Goal: Task Accomplishment & Management: Use online tool/utility

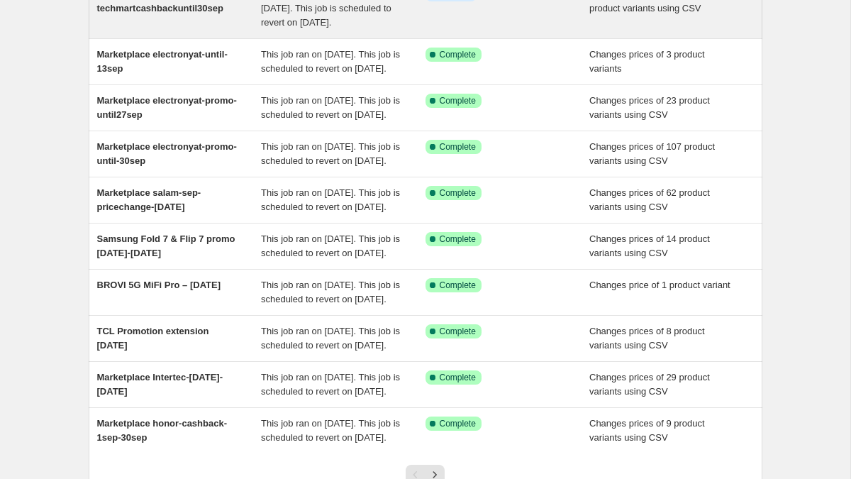
scroll to position [162, 0]
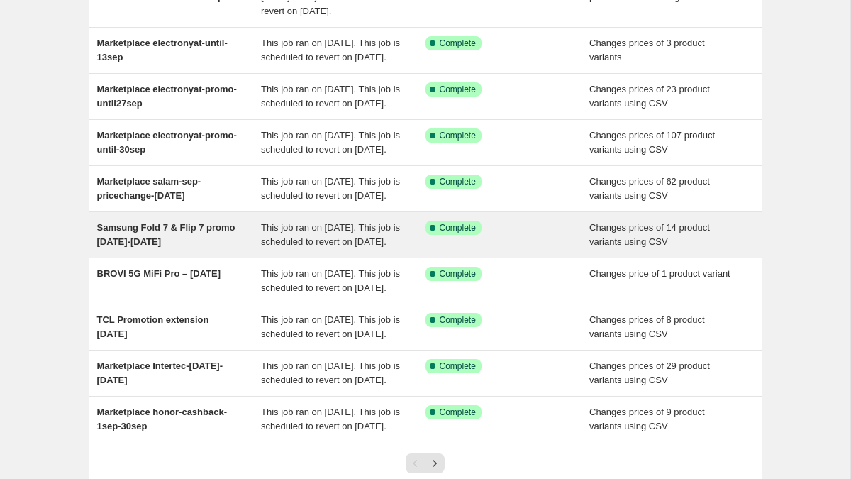
click at [202, 249] on div "Samsung Fold 7 & Flip 7 promo [DATE]-[DATE]" at bounding box center [179, 235] width 165 height 28
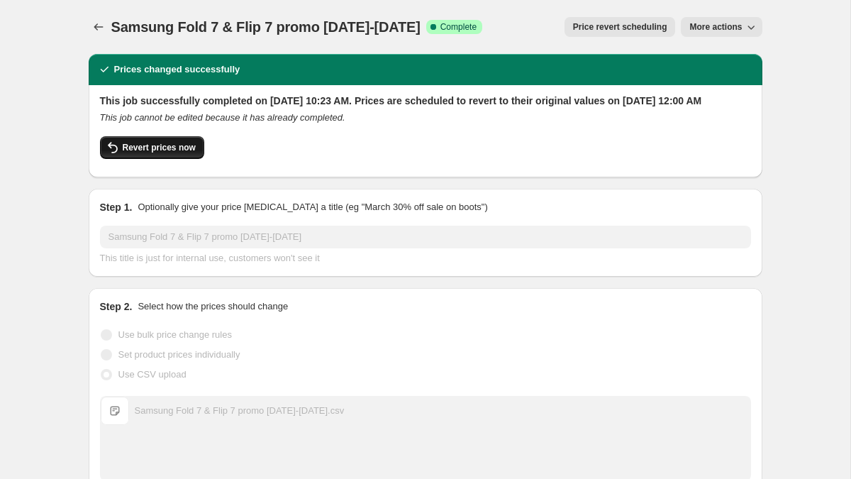
click at [159, 153] on span "Revert prices now" at bounding box center [159, 147] width 73 height 11
checkbox input "false"
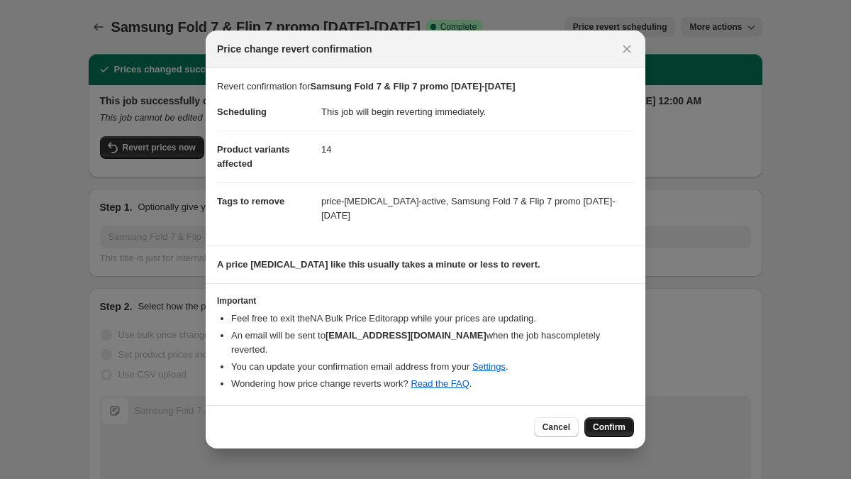
click at [598, 424] on span "Confirm" at bounding box center [609, 426] width 33 height 11
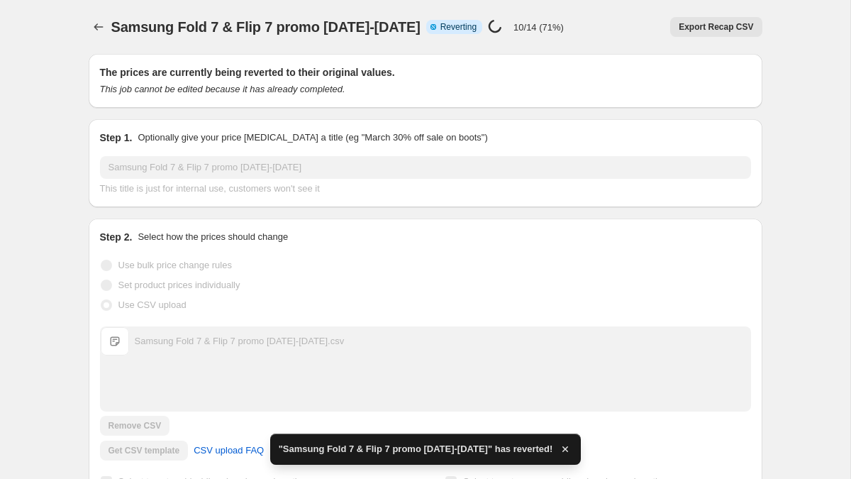
checkbox input "true"
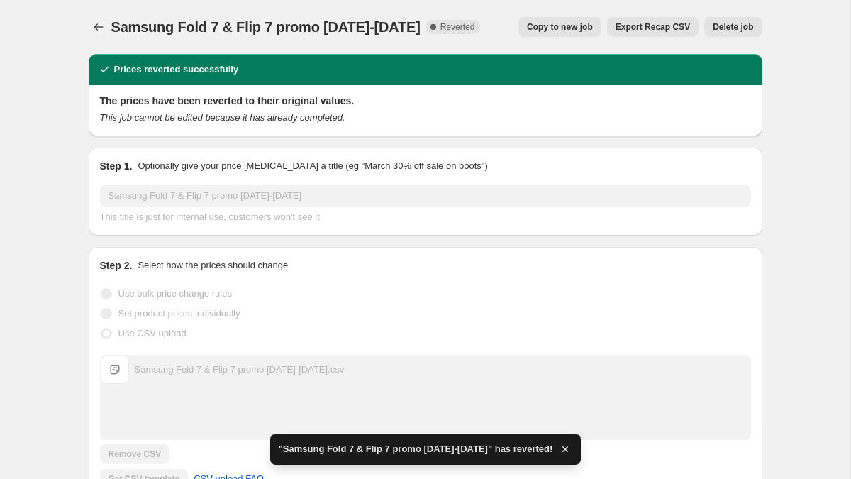
click at [563, 24] on span "Copy to new job" at bounding box center [560, 26] width 66 height 11
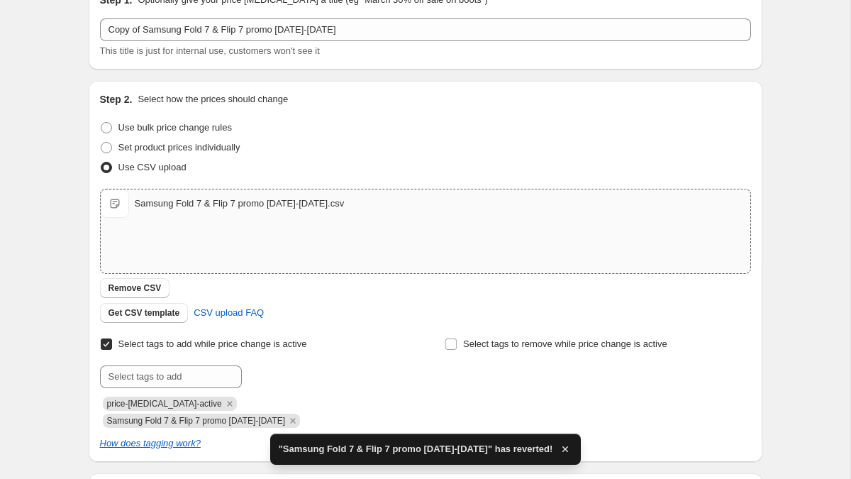
scroll to position [74, 0]
click at [226, 243] on div "Samsung Fold 7 & Flip 7 promo Sept 1-30, 2025.csv Samsung Fold 7 & Flip 7 promo…" at bounding box center [426, 230] width 650 height 84
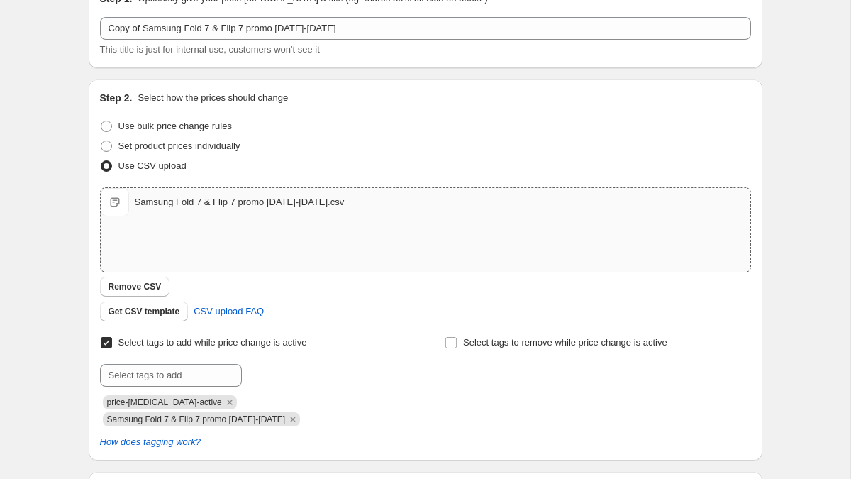
type input "C:\fakepath\Samsung Fold 7 & Flip 7 promo Sept 1-30, 2025.csv"
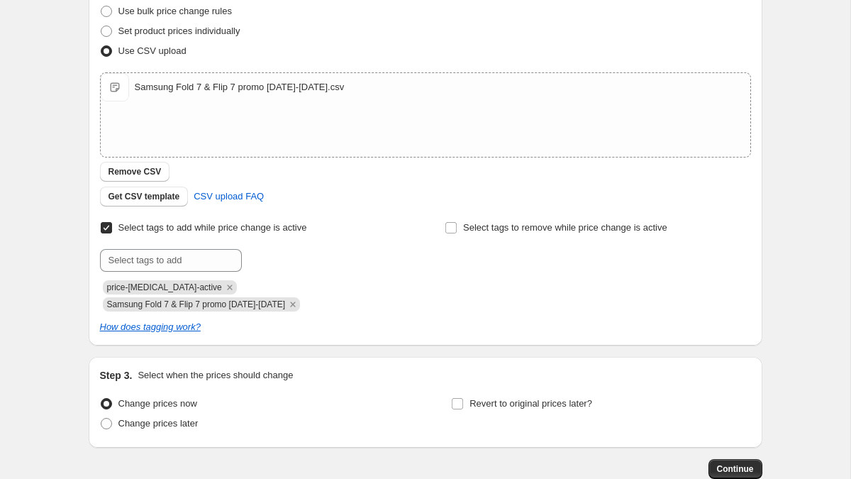
scroll to position [275, 0]
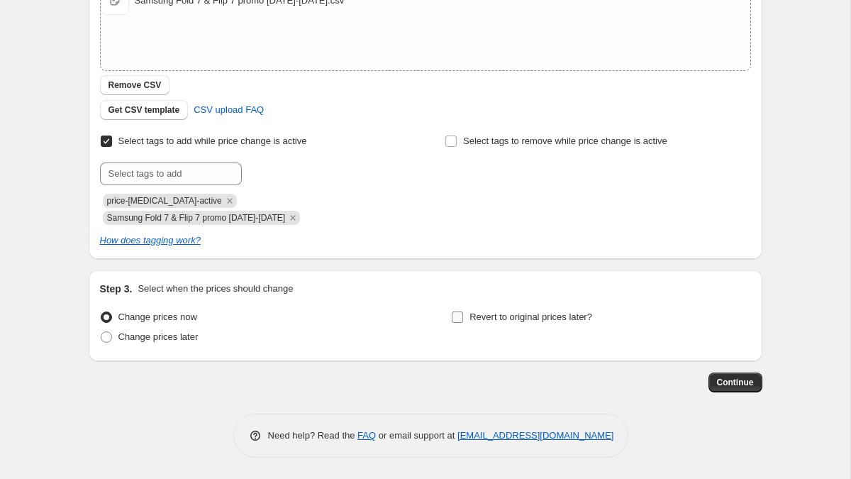
click at [461, 318] on input "Revert to original prices later?" at bounding box center [457, 316] width 11 height 11
checkbox input "true"
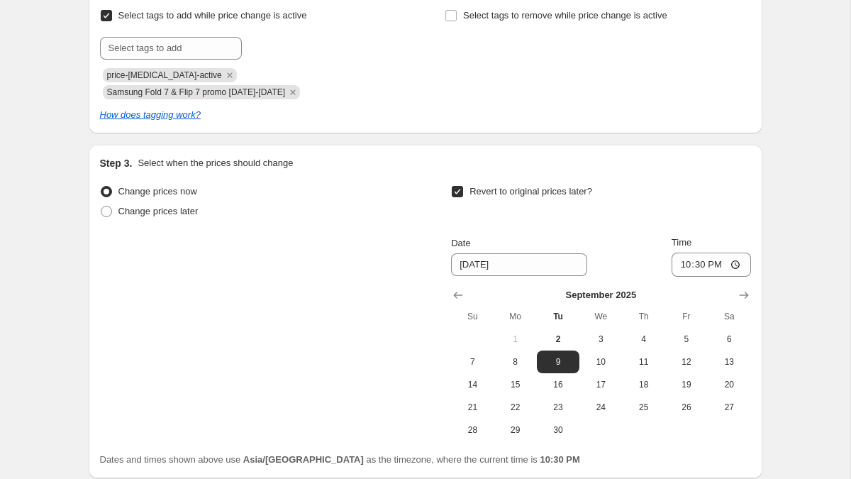
scroll to position [466, 0]
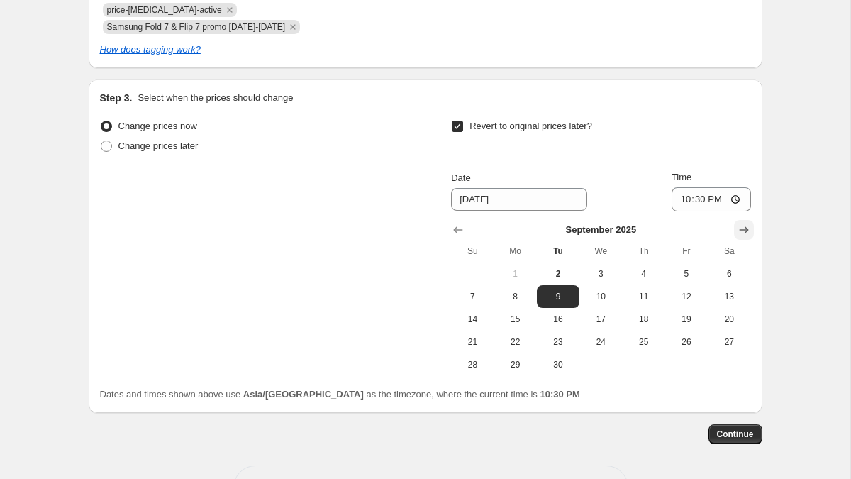
click at [737, 237] on button "Show next month, October 2025" at bounding box center [744, 230] width 20 height 20
click at [607, 274] on span "1" at bounding box center [600, 273] width 31 height 11
type input "10/1/2025"
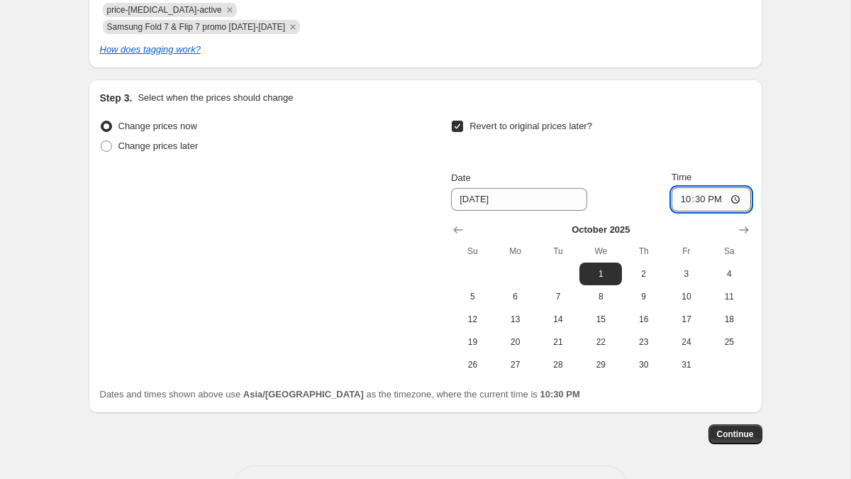
click at [678, 199] on input "22:30" at bounding box center [711, 199] width 79 height 24
type input "00:00"
click at [739, 440] on button "Continue" at bounding box center [736, 434] width 54 height 20
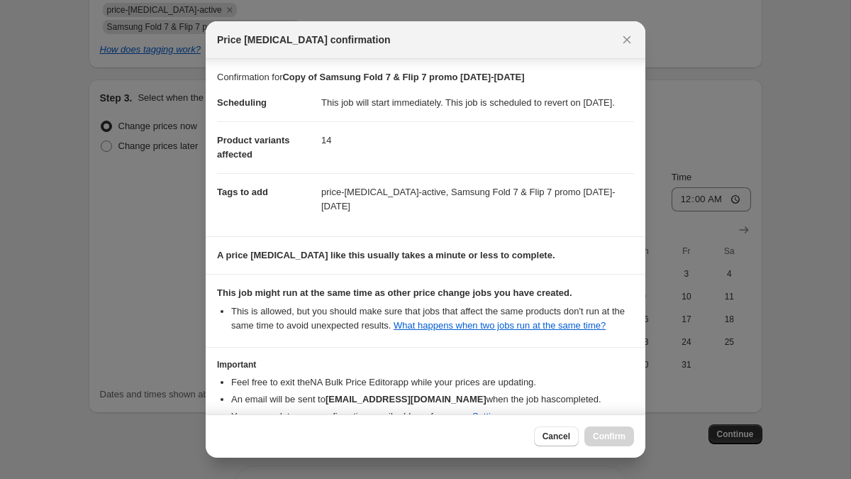
scroll to position [109, 0]
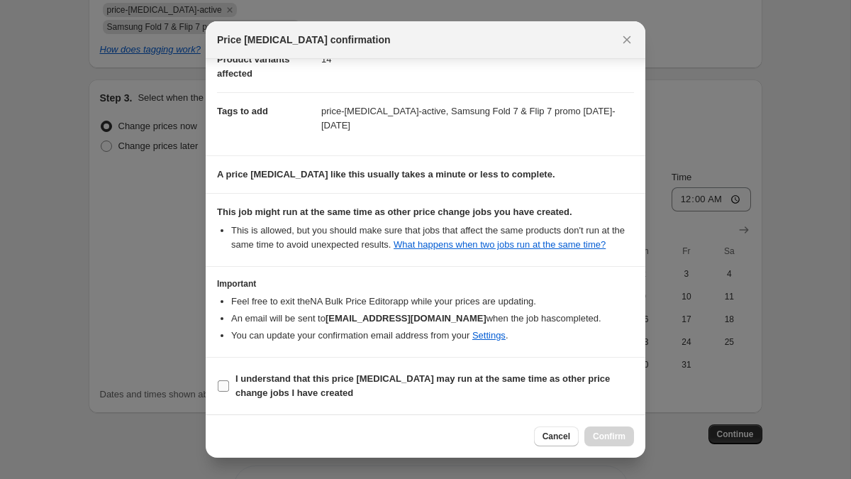
click at [502, 379] on b "I understand that this price change job may run at the same time as other price…" at bounding box center [423, 385] width 375 height 25
click at [229, 380] on input "I understand that this price change job may run at the same time as other price…" at bounding box center [223, 385] width 11 height 11
checkbox input "true"
click at [599, 427] on button "Confirm" at bounding box center [610, 436] width 50 height 20
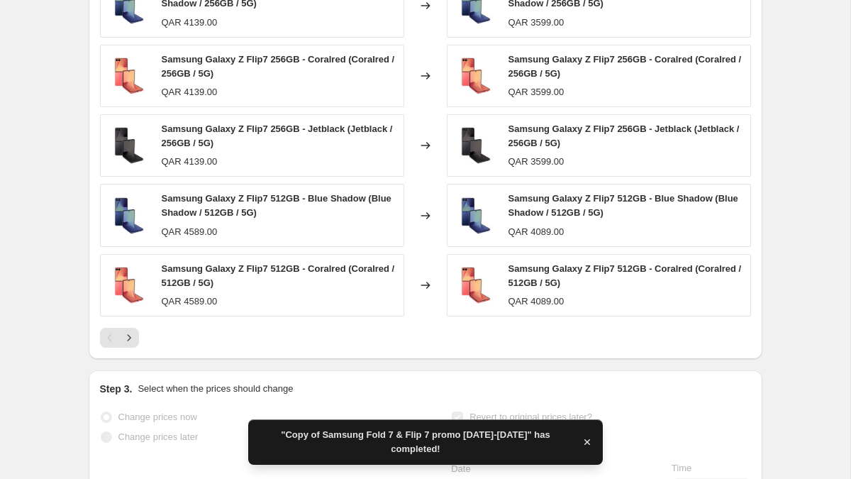
scroll to position [766, 0]
